Goal: Task Accomplishment & Management: Use online tool/utility

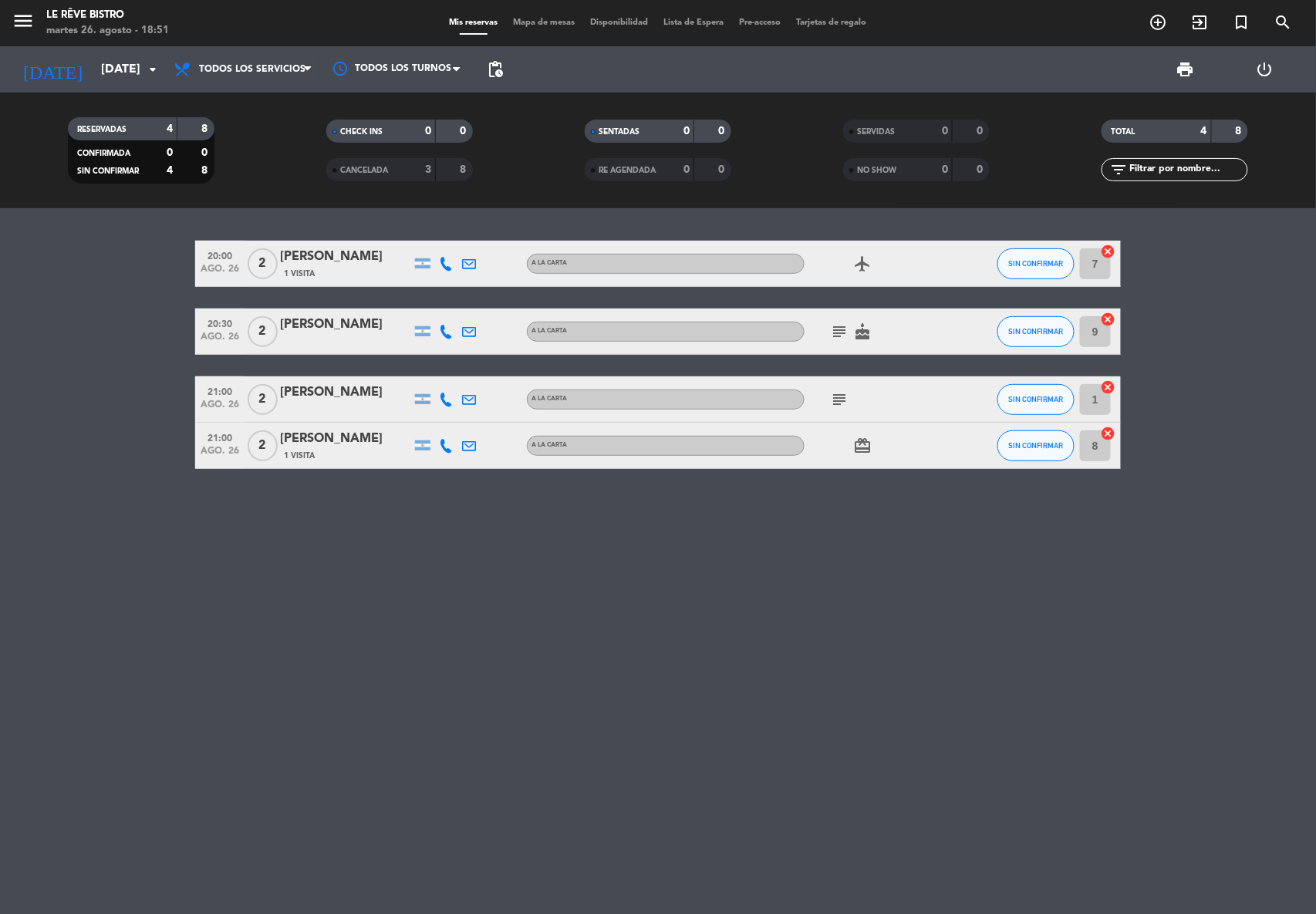
click at [833, 330] on icon "subject" at bounding box center [839, 332] width 19 height 19
click at [769, 657] on div "20:00 [DATE] 2 [PERSON_NAME] 1 Visita A LA CARTA airplanemode_active SIN CONFIR…" at bounding box center [658, 561] width 1316 height 706
click at [864, 334] on icon "cake" at bounding box center [862, 332] width 19 height 19
click at [862, 444] on icon "card_giftcard" at bounding box center [862, 446] width 19 height 19
click at [837, 393] on icon "subject" at bounding box center [839, 400] width 19 height 19
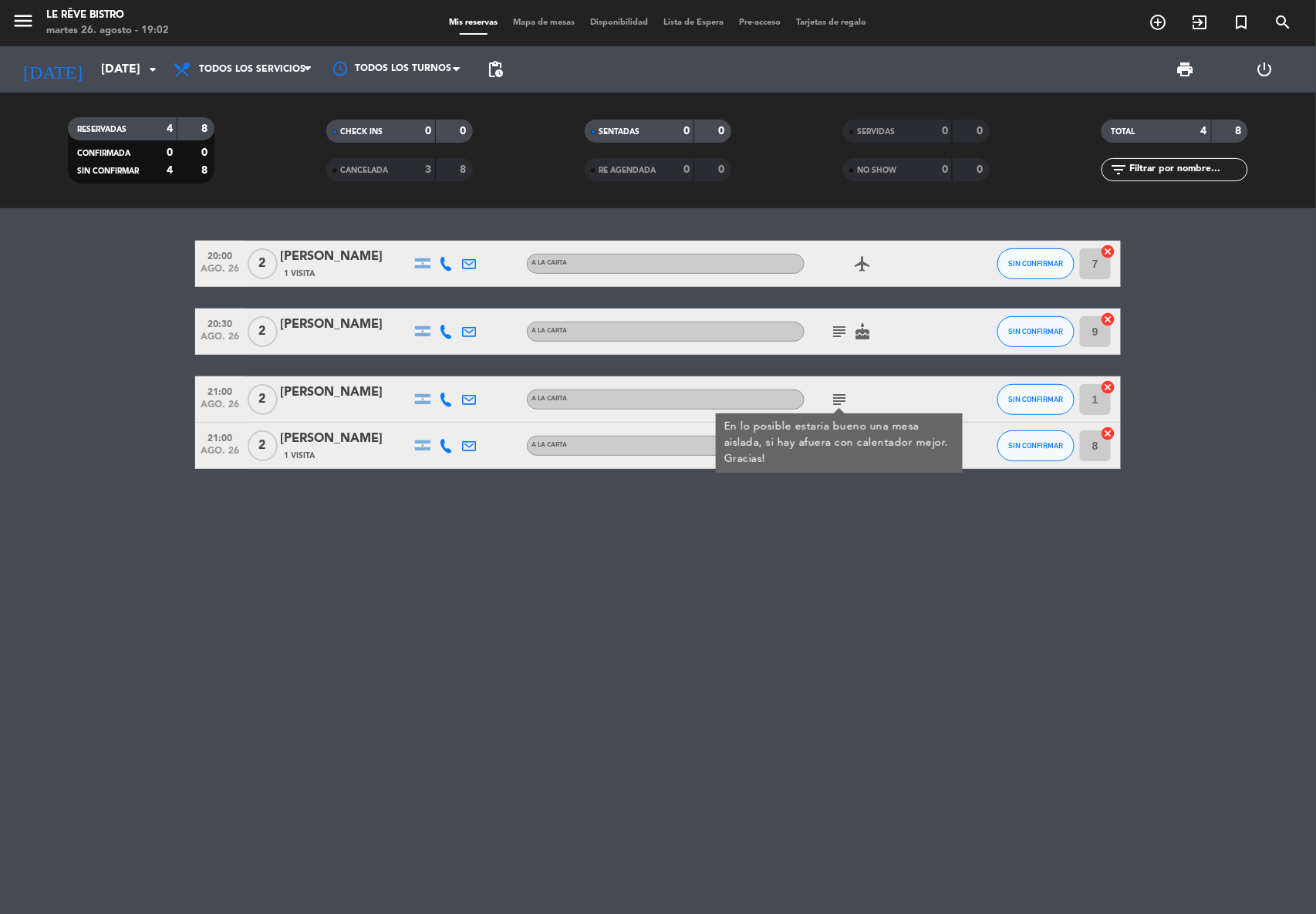
click at [624, 682] on div "20:00 [DATE] 2 [PERSON_NAME] 1 Visita A LA CARTA airplanemode_active SIN CONFIR…" at bounding box center [658, 561] width 1316 height 706
click at [868, 335] on icon "cake" at bounding box center [862, 332] width 19 height 19
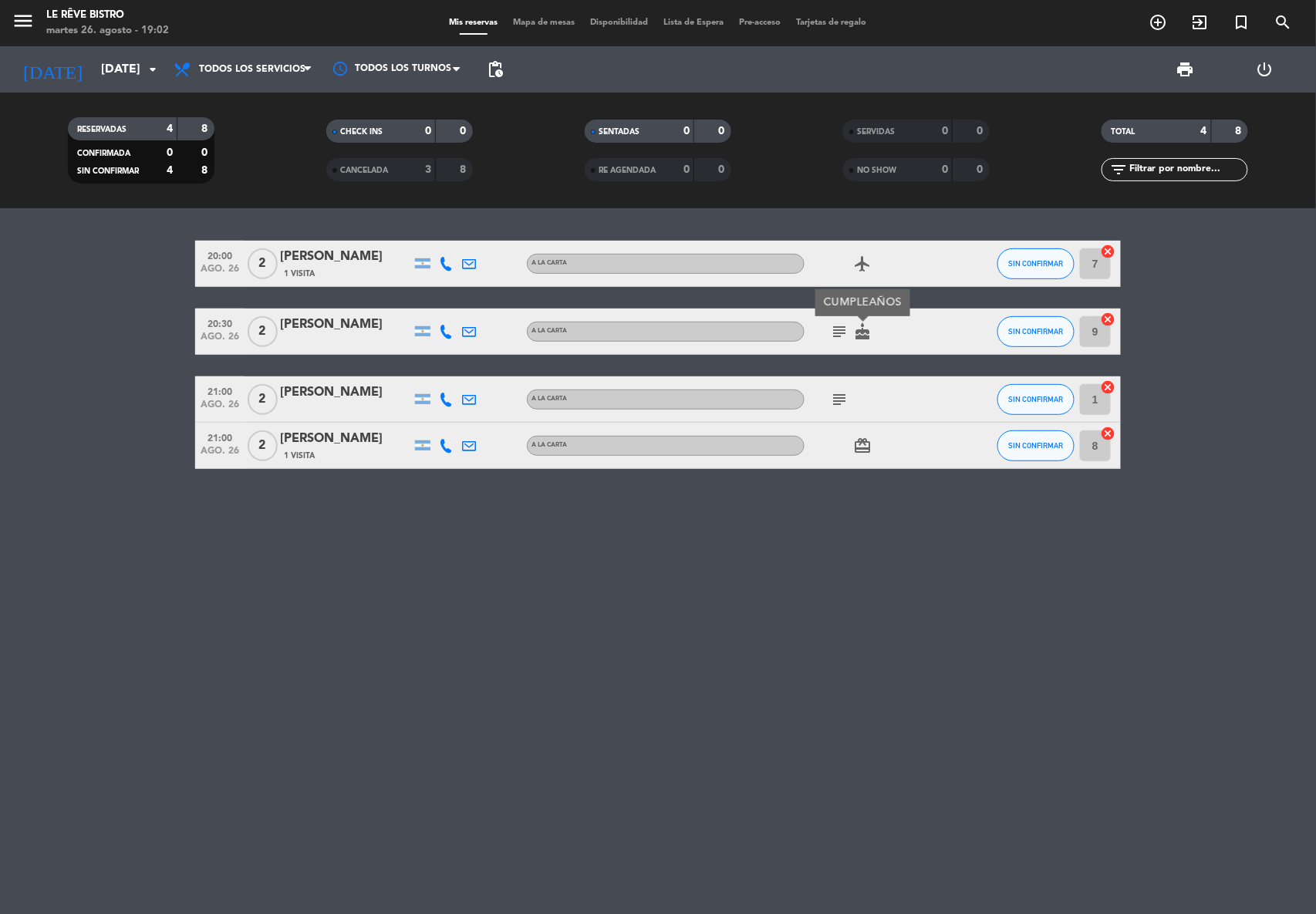
click at [841, 393] on icon "subject" at bounding box center [839, 400] width 19 height 19
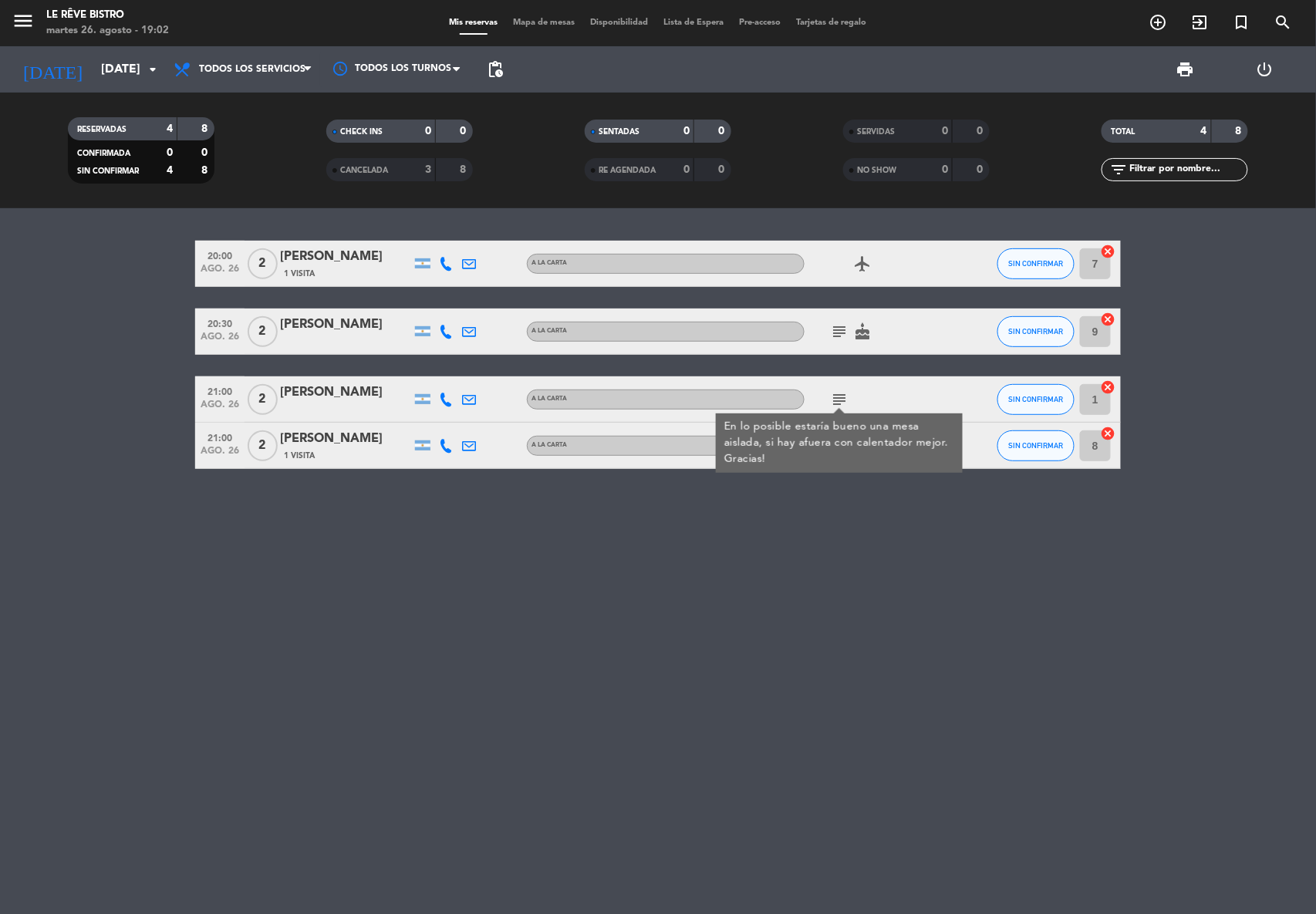
click at [818, 580] on div "20:00 [DATE] 2 [PERSON_NAME] 1 Visita A LA CARTA airplanemode_active SIN CONFIR…" at bounding box center [658, 561] width 1316 height 706
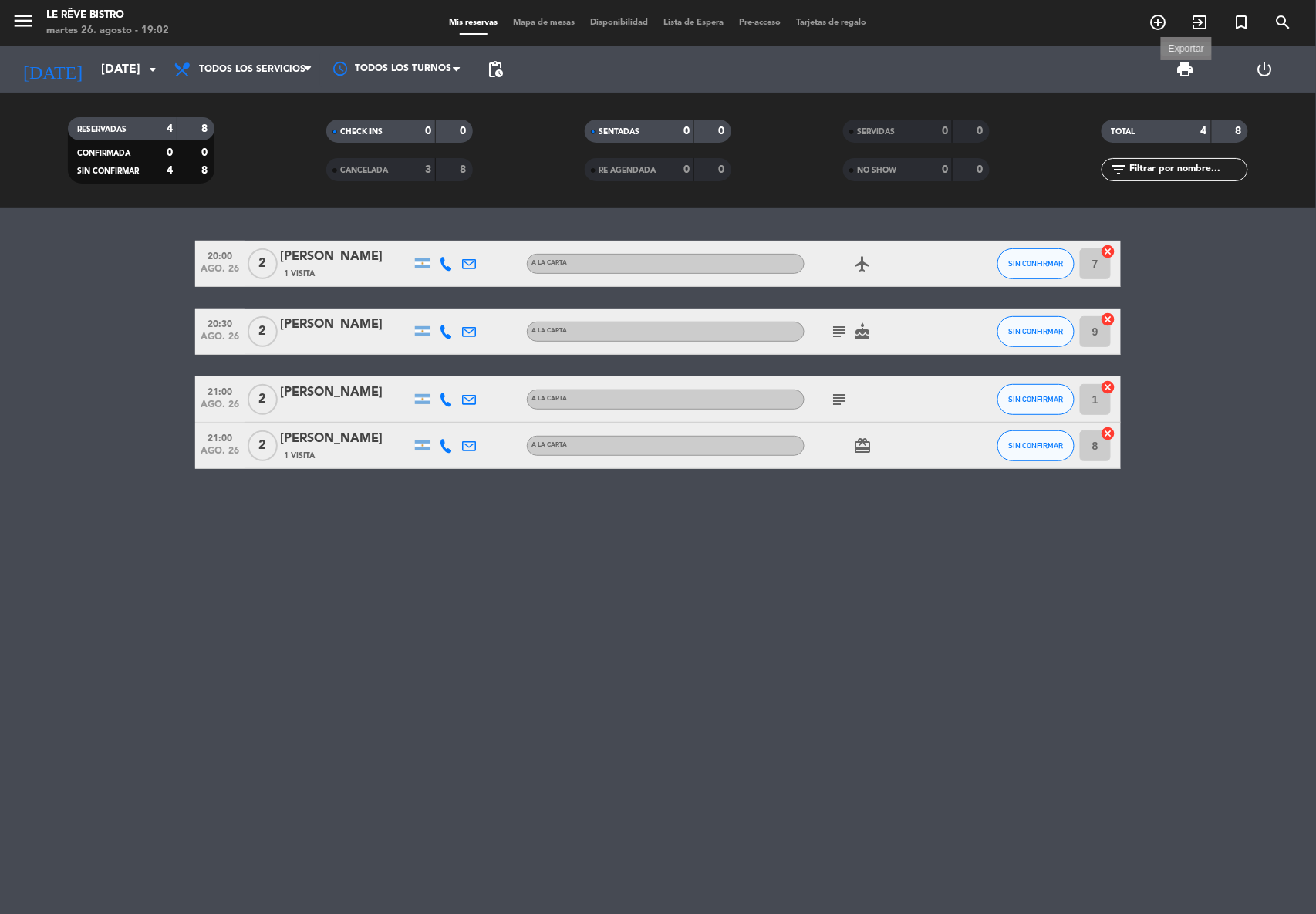
click at [1185, 71] on span "print" at bounding box center [1186, 69] width 19 height 19
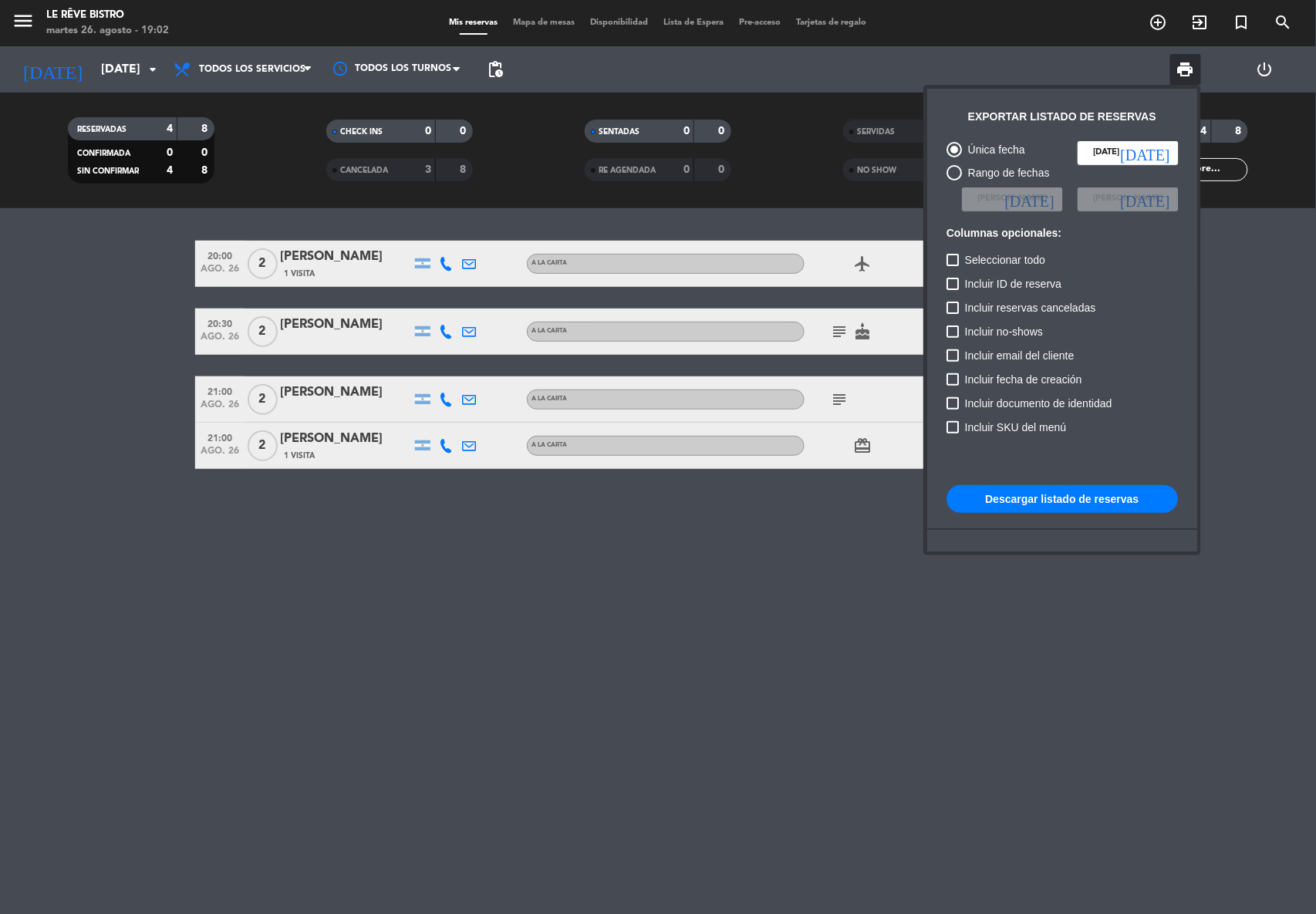
drag, startPoint x: 1047, startPoint y: 500, endPoint x: 1173, endPoint y: 532, distance: 130.0
click at [1049, 498] on button "Descargar listado de reservas" at bounding box center [1062, 499] width 231 height 28
click at [835, 328] on div at bounding box center [658, 457] width 1316 height 914
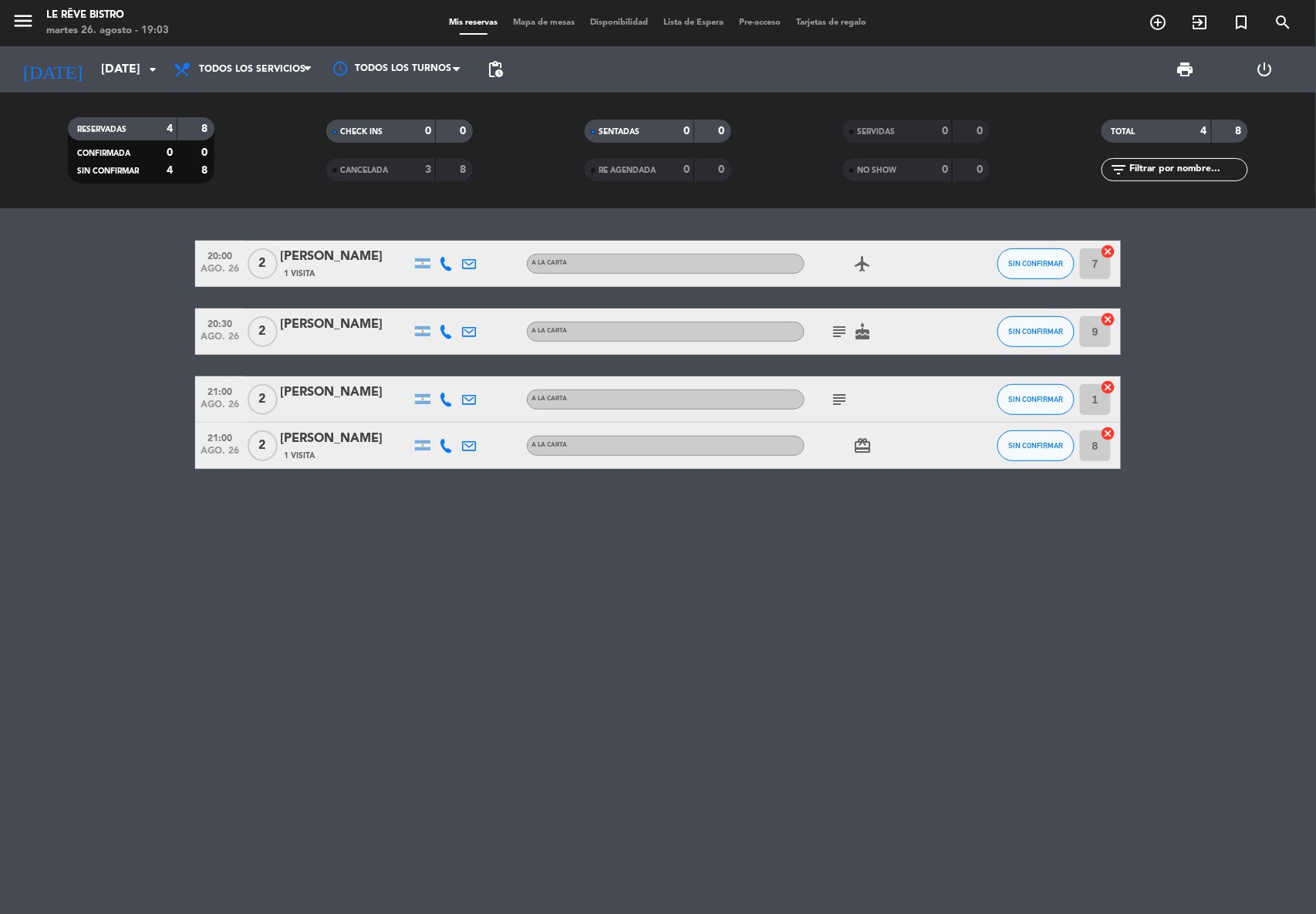
click at [836, 330] on icon "subject" at bounding box center [839, 332] width 19 height 19
click at [927, 776] on div "20:00 [DATE] 2 [PERSON_NAME] 1 Visita A LA CARTA airplanemode_active SIN CONFIR…" at bounding box center [658, 561] width 1316 height 706
